Goal: Check status: Check status

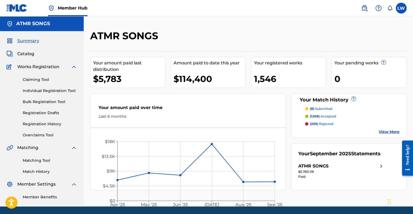
click at [33, 49] on div "Summary Catalog Works Registration Claiming Tool Individual Registration Tool B…" at bounding box center [42, 118] width 84 height 175
click at [31, 54] on span "Catalog" at bounding box center [25, 54] width 17 height 6
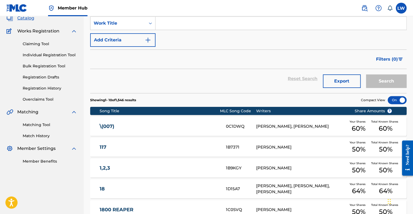
scroll to position [27, 0]
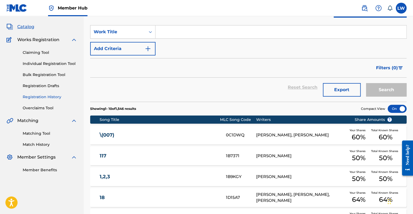
click at [50, 98] on link "Registration History" at bounding box center [50, 97] width 55 height 6
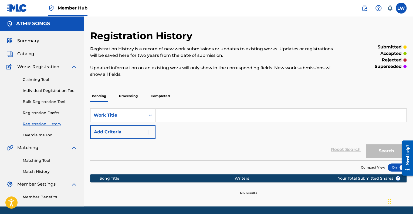
click at [154, 96] on p "Completed" at bounding box center [160, 95] width 22 height 11
